Goal: Task Accomplishment & Management: Complete application form

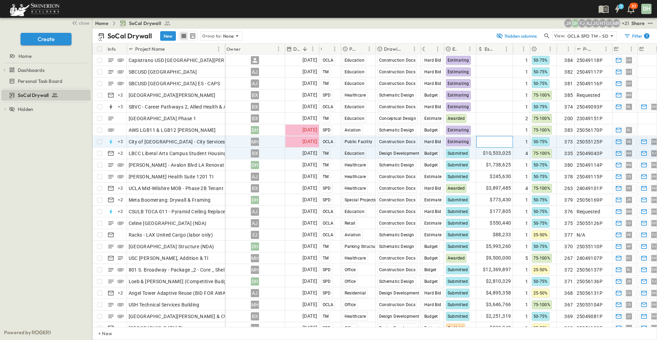
drag, startPoint x: 505, startPoint y: 141, endPoint x: 484, endPoint y: 150, distance: 22.1
click at [505, 141] on span "Add Amount" at bounding box center [497, 141] width 28 height 7
click at [498, 140] on input "****" at bounding box center [495, 141] width 27 height 7
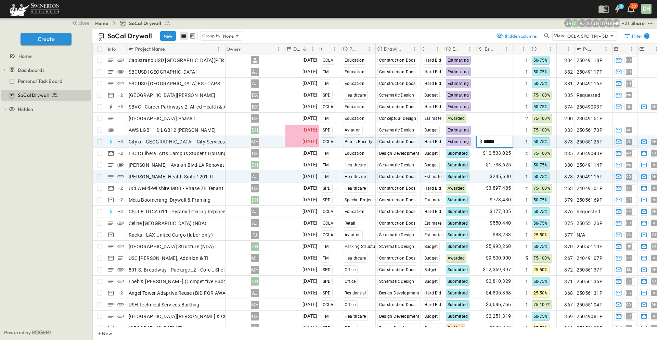
type input "*******"
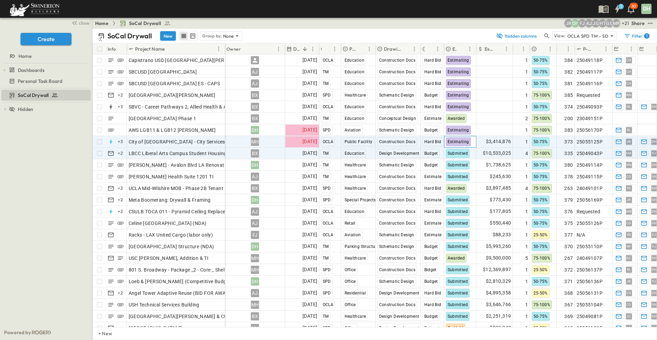
click at [466, 143] on span "Estimating" at bounding box center [459, 141] width 22 height 5
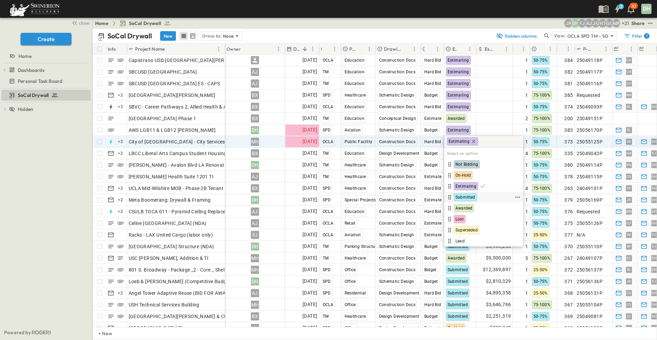
click at [461, 200] on span "Submitted" at bounding box center [466, 196] width 20 height 5
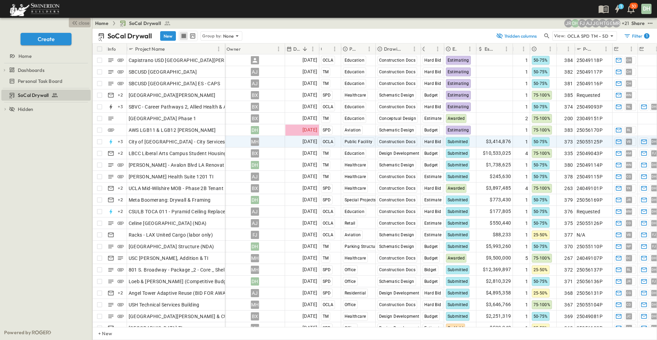
click at [83, 26] on span "close" at bounding box center [84, 23] width 11 height 7
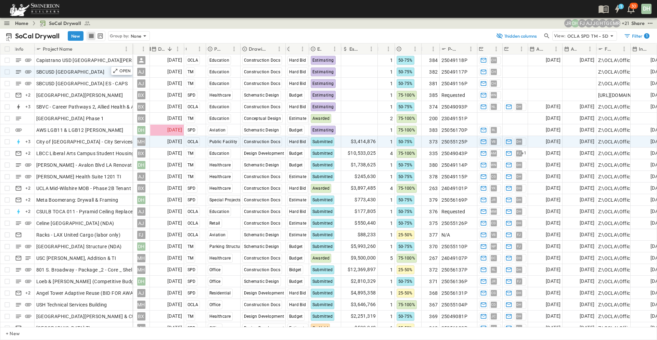
drag, startPoint x: 193, startPoint y: 49, endPoint x: 103, endPoint y: 72, distance: 92.2
click at [141, 53] on div "Owner" at bounding box center [141, 48] width 17 height 11
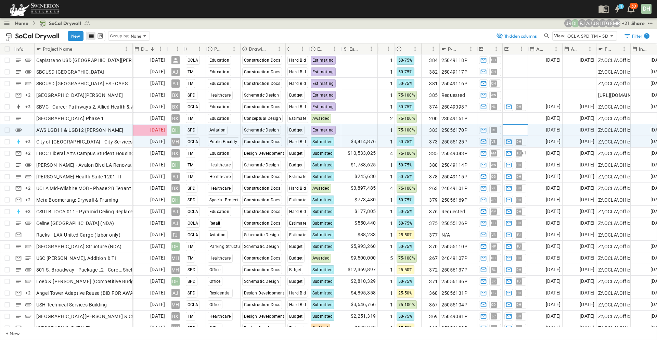
click at [516, 131] on span "Add Contact" at bounding box center [519, 130] width 28 height 7
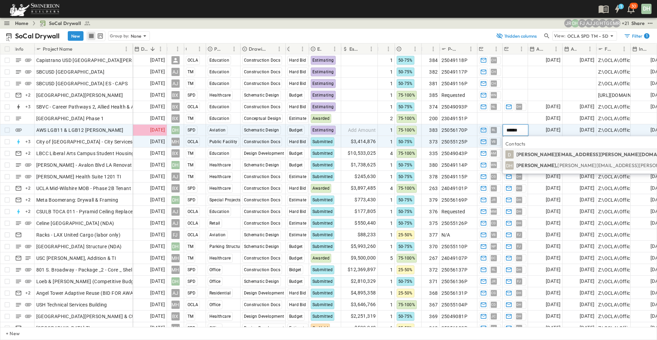
type input "******"
click at [552, 165] on p "[PERSON_NAME], [PERSON_NAME][EMAIL_ADDRESS][PERSON_NAME][PERSON_NAME][DOMAIN_NA…" at bounding box center [637, 165] width 240 height 7
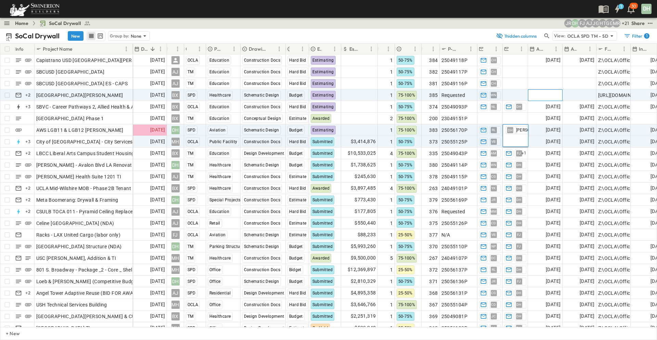
click at [550, 97] on span "Add Date" at bounding box center [550, 95] width 21 height 7
click at [364, 132] on span "Add Amount" at bounding box center [362, 130] width 28 height 7
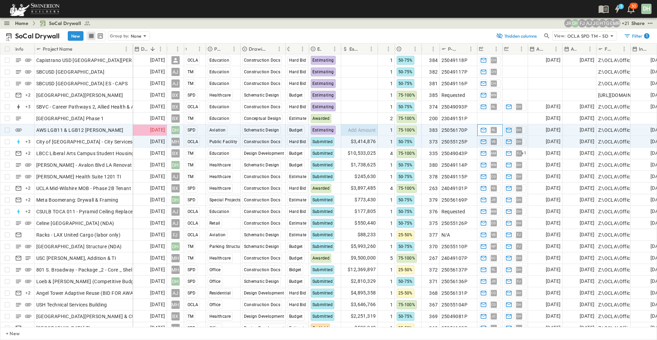
click at [493, 130] on span "RL" at bounding box center [494, 130] width 4 height 0
click at [496, 129] on span "[PERSON_NAME]" at bounding box center [502, 129] width 29 height 5
click at [120, 129] on p "OPEN" at bounding box center [125, 128] width 12 height 5
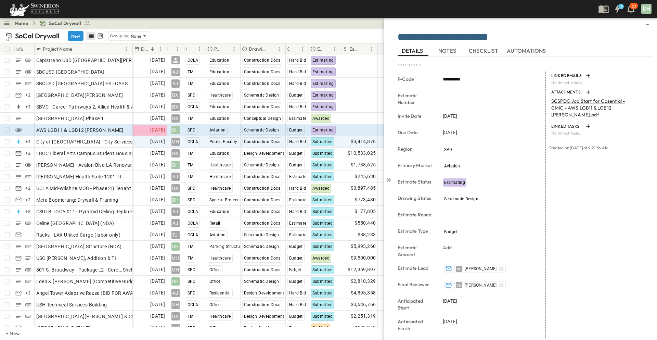
drag, startPoint x: 453, startPoint y: 51, endPoint x: 457, endPoint y: 52, distance: 4.2
click at [453, 51] on span "NOTES" at bounding box center [448, 51] width 19 height 6
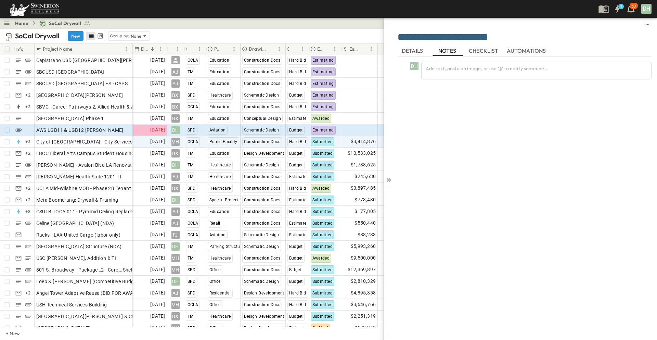
click at [419, 49] on span "DETAILS" at bounding box center [413, 51] width 23 height 6
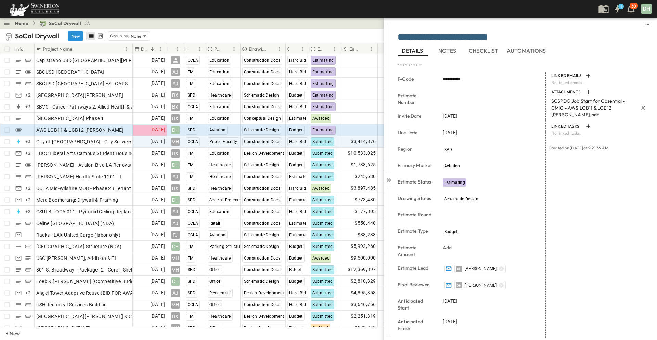
click at [582, 100] on p "SCSPDG Job Start for Cosential - CMiC - AWS LGB11 & LGB12 [PERSON_NAME].pdf" at bounding box center [594, 108] width 87 height 21
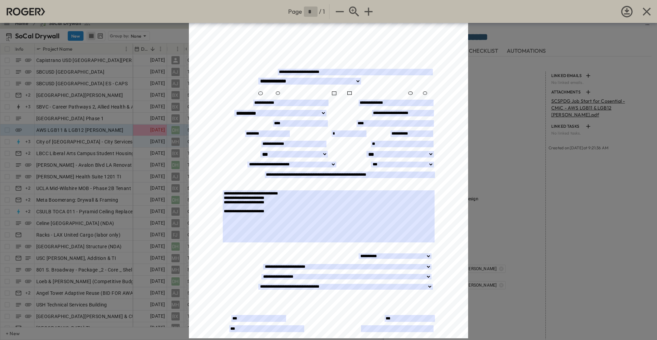
click at [200, 243] on div "Self-Perform Job Start Form Opportunity/Project Name:__________________________…" at bounding box center [328, 203] width 279 height 361
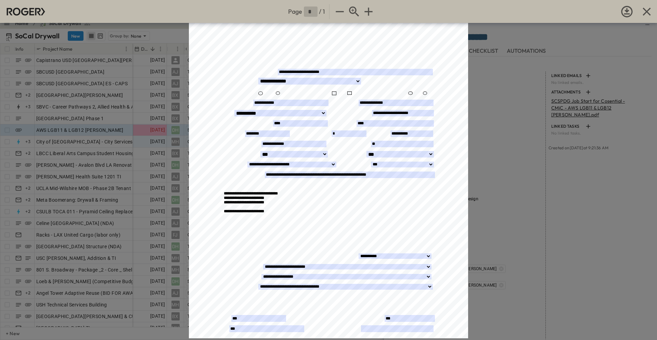
click at [286, 214] on textarea "**********" at bounding box center [329, 216] width 212 height 52
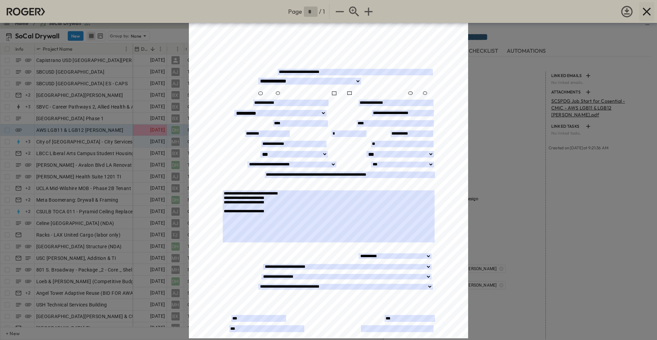
click at [649, 10] on icon "button" at bounding box center [647, 12] width 8 height 8
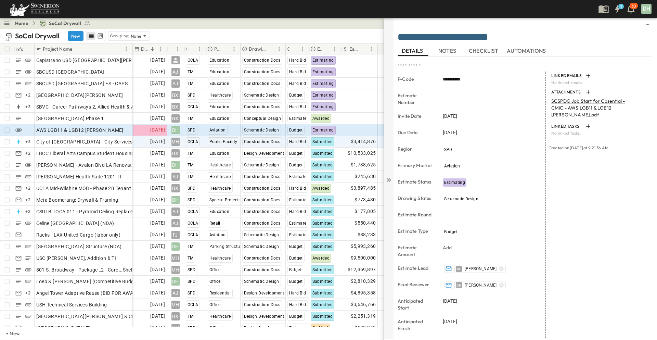
click at [387, 181] on icon at bounding box center [387, 180] width 3 height 4
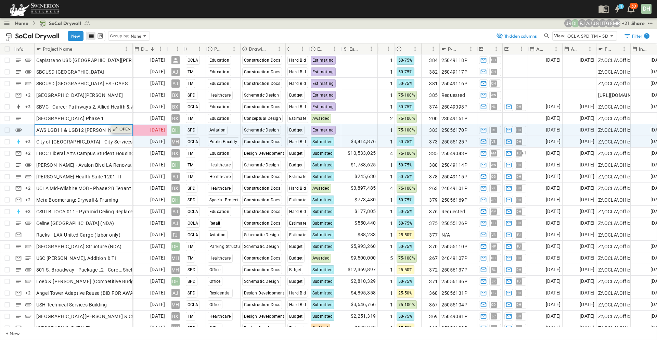
click at [123, 129] on p "OPEN" at bounding box center [125, 128] width 12 height 5
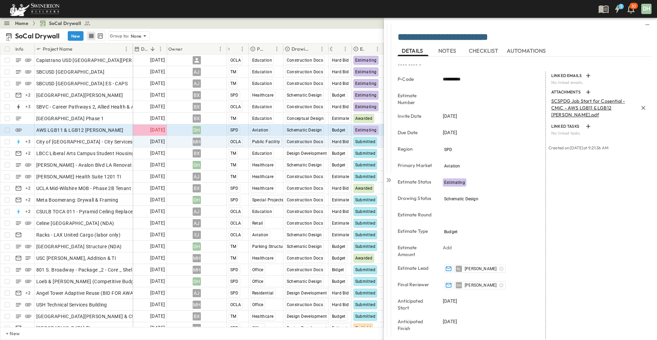
click at [569, 102] on p "SCSPDG Job Start for Cosential - CMiC - AWS LGB11 & LGB12 [PERSON_NAME].pdf" at bounding box center [594, 108] width 87 height 21
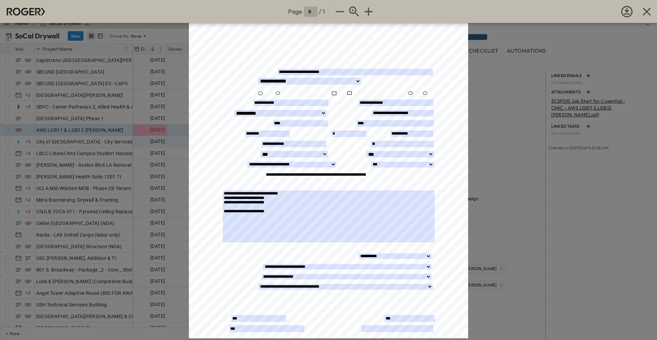
drag, startPoint x: 385, startPoint y: 174, endPoint x: 263, endPoint y: 175, distance: 122.2
click at [265, 175] on input "**********" at bounding box center [350, 175] width 170 height 7
click at [649, 10] on icon "button" at bounding box center [647, 12] width 14 height 14
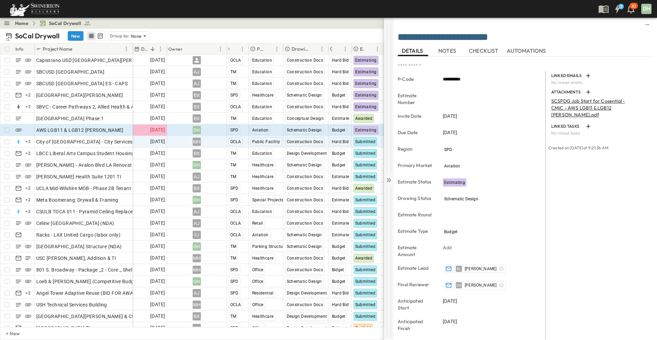
click at [389, 179] on icon at bounding box center [387, 180] width 3 height 4
